Goal: Find specific page/section: Find specific page/section

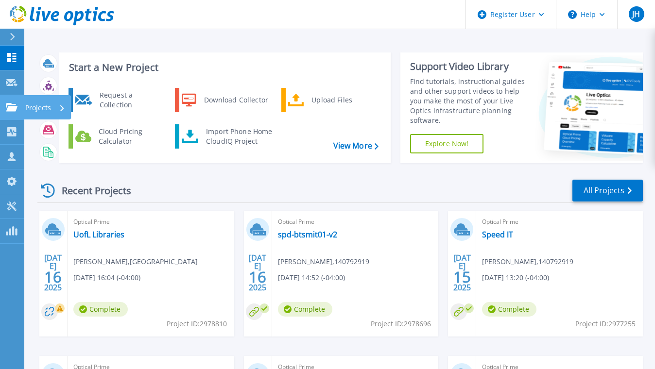
click at [16, 104] on icon at bounding box center [12, 107] width 12 height 8
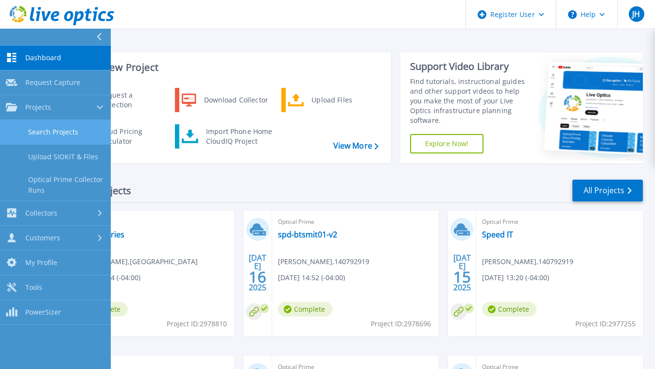
click at [70, 134] on link "Search Projects" at bounding box center [55, 132] width 111 height 25
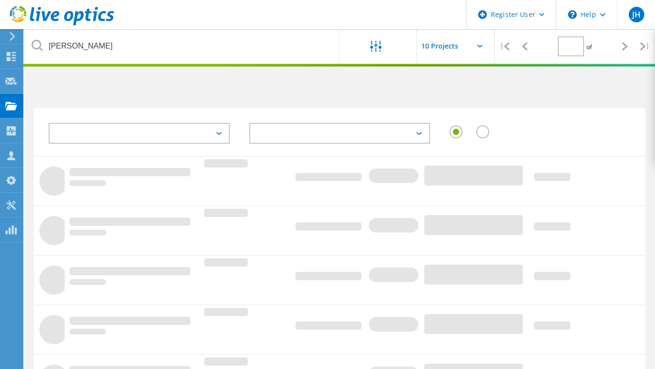
type input "1"
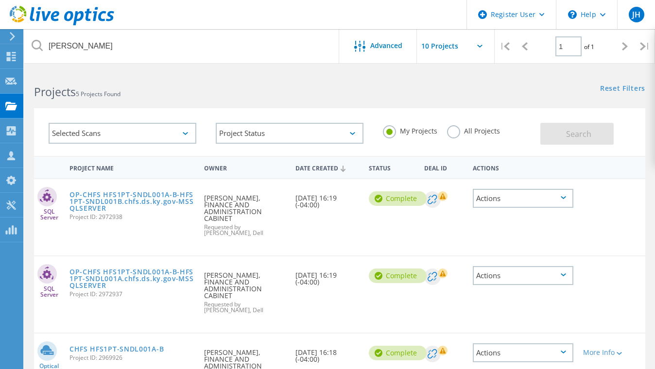
click at [456, 134] on label "All Projects" at bounding box center [473, 129] width 53 height 9
click at [0, 0] on input "All Projects" at bounding box center [0, 0] width 0 height 0
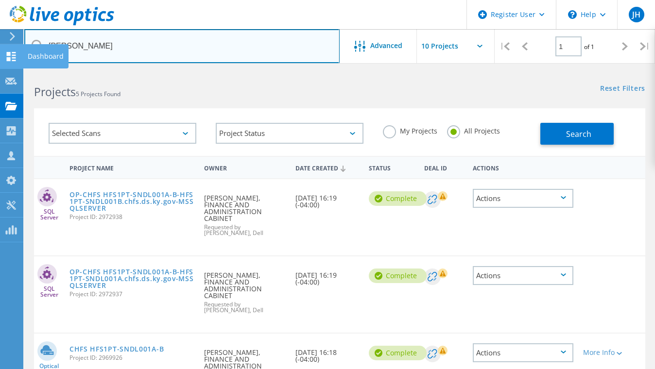
drag, startPoint x: 115, startPoint y: 48, endPoint x: 0, endPoint y: 60, distance: 115.3
click at [0, 70] on div "Register User \n Help Explore Helpful Articles Contact Support JH Dell User Joh…" at bounding box center [327, 336] width 655 height 533
drag, startPoint x: 86, startPoint y: 47, endPoint x: 46, endPoint y: 40, distance: 40.8
click at [46, 40] on input "lloyd" at bounding box center [181, 46] width 315 height 34
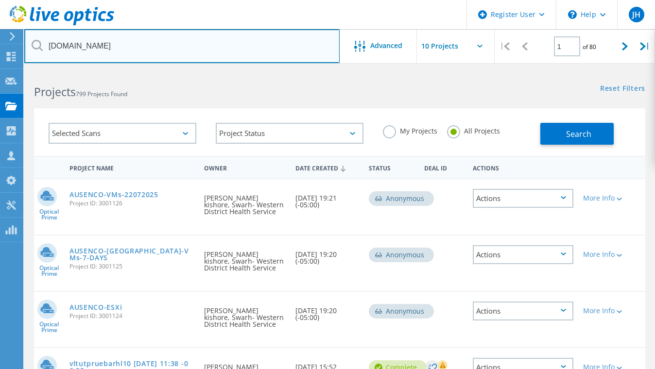
type input "arh.org"
